Goal: Navigation & Orientation: Find specific page/section

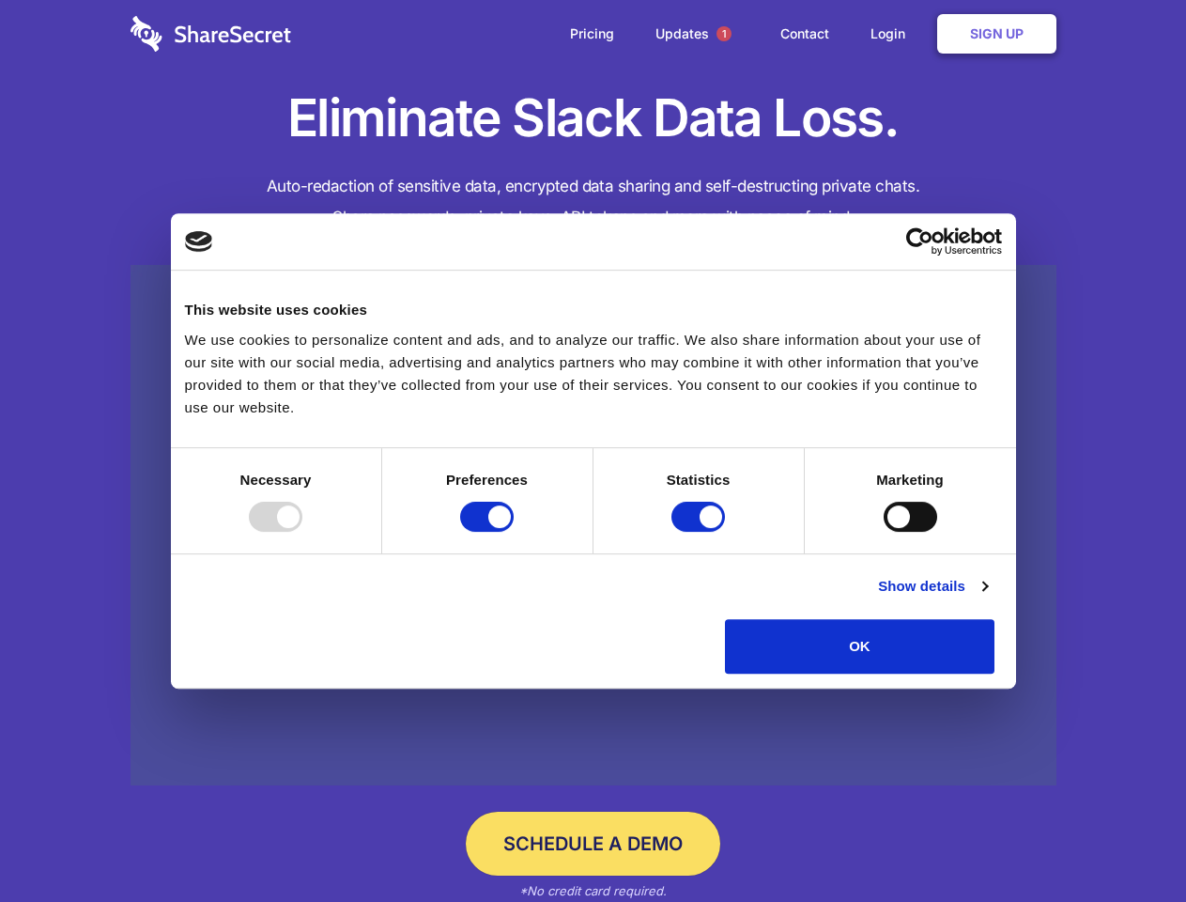
click at [302, 532] on div at bounding box center [276, 517] width 54 height 30
click at [514, 532] on input "Preferences" at bounding box center [487, 517] width 54 height 30
checkbox input "false"
click at [701, 532] on input "Statistics" at bounding box center [699, 517] width 54 height 30
checkbox input "false"
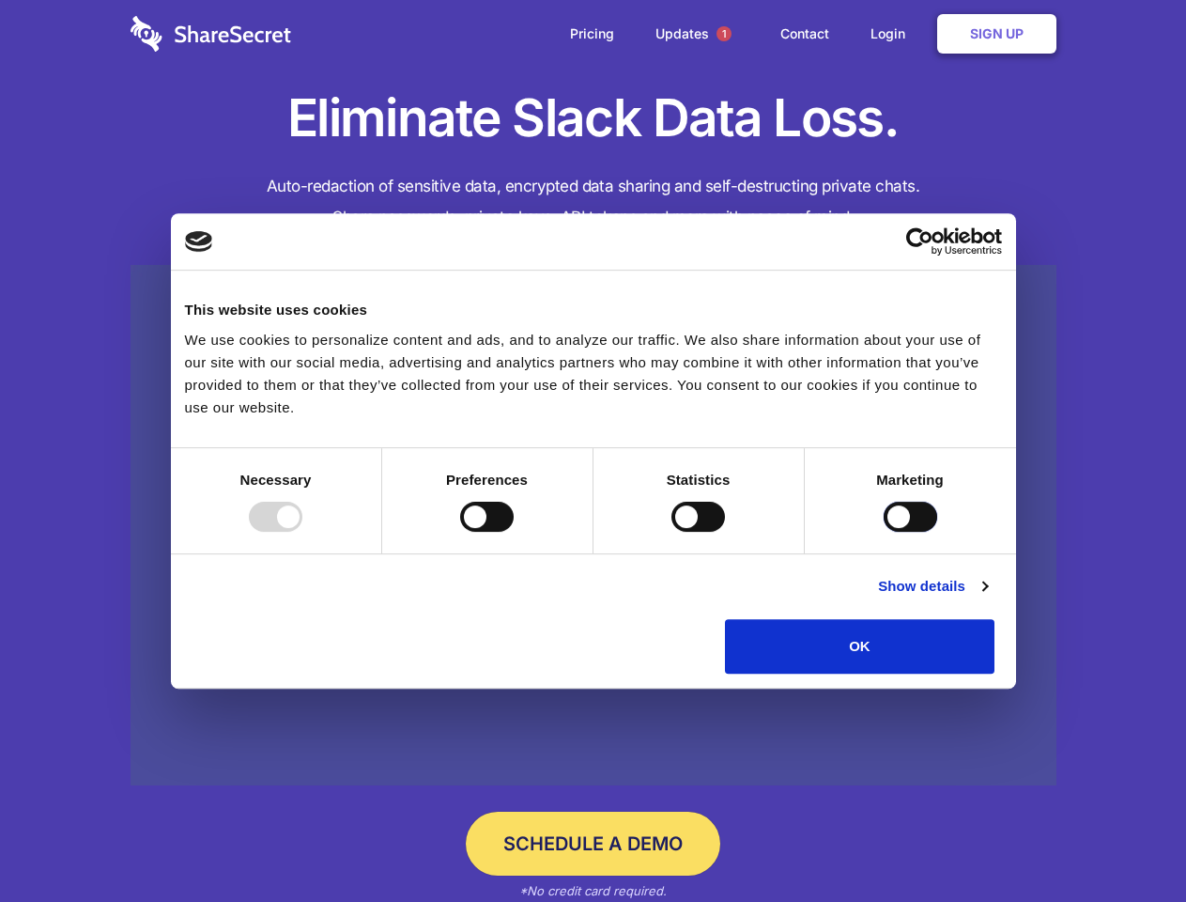
click at [884, 532] on input "Marketing" at bounding box center [911, 517] width 54 height 30
checkbox input "true"
click at [987, 597] on link "Show details" at bounding box center [932, 586] width 109 height 23
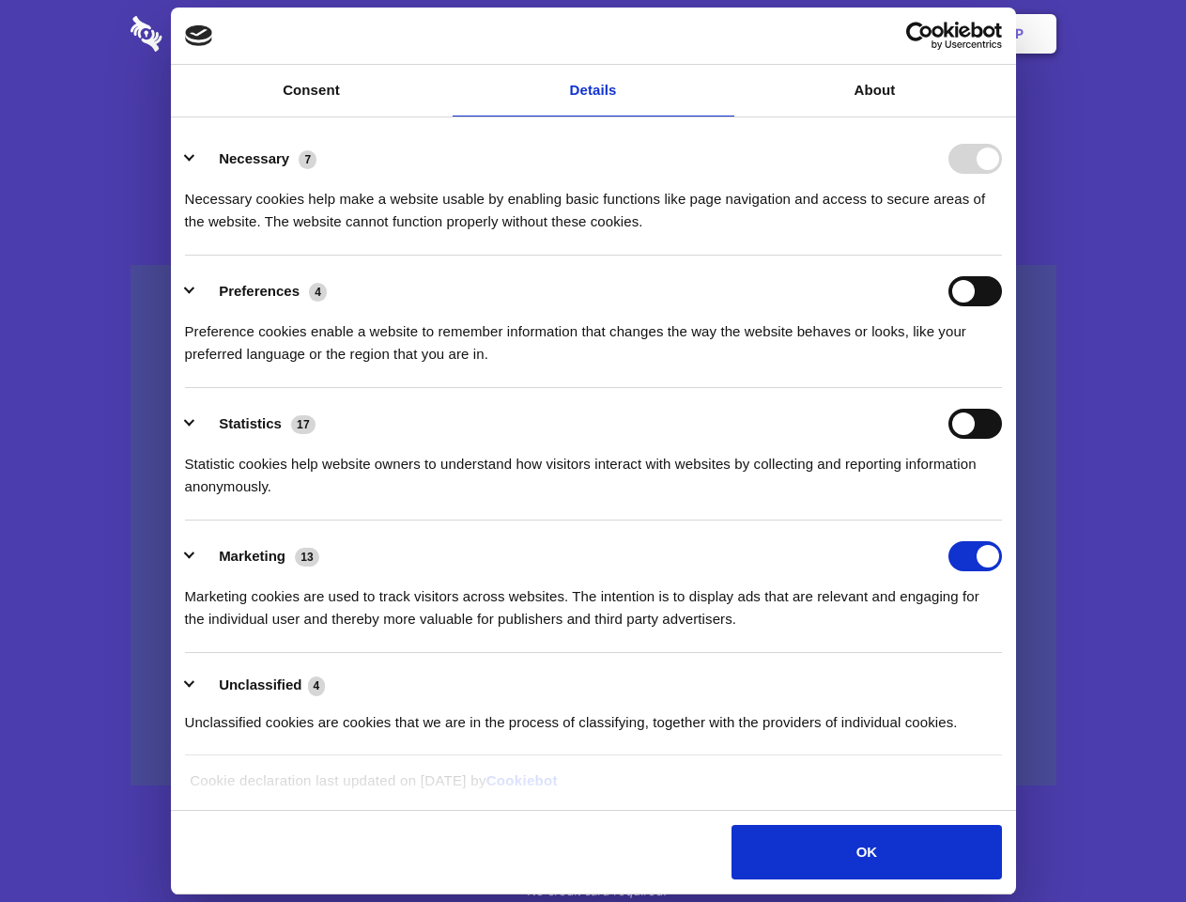
click at [1011, 680] on ul "Necessary 7 Necessary cookies help make a website usable by enabling basic func…" at bounding box center [593, 439] width 835 height 633
click at [723, 34] on span "1" at bounding box center [724, 33] width 15 height 15
